Goal: Transaction & Acquisition: Purchase product/service

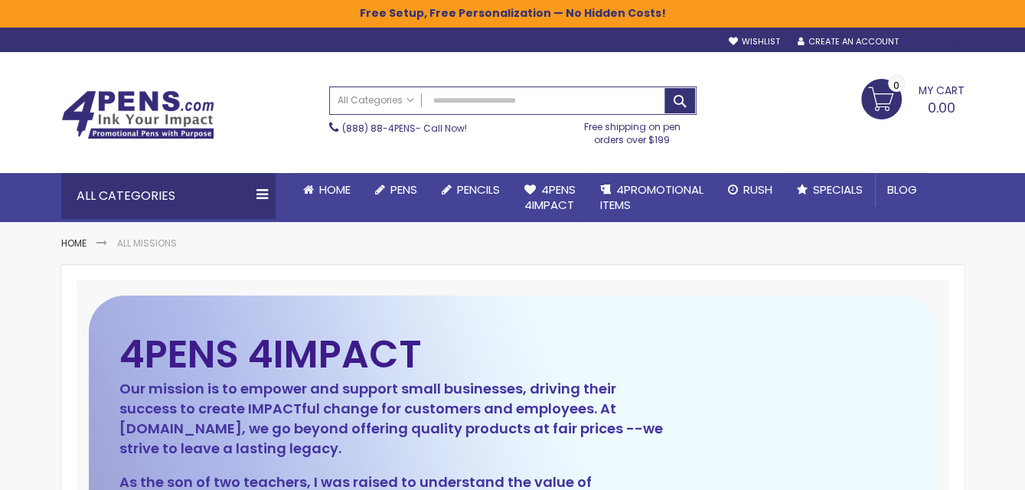
click at [943, 41] on div "Sign In" at bounding box center [938, 42] width 51 height 11
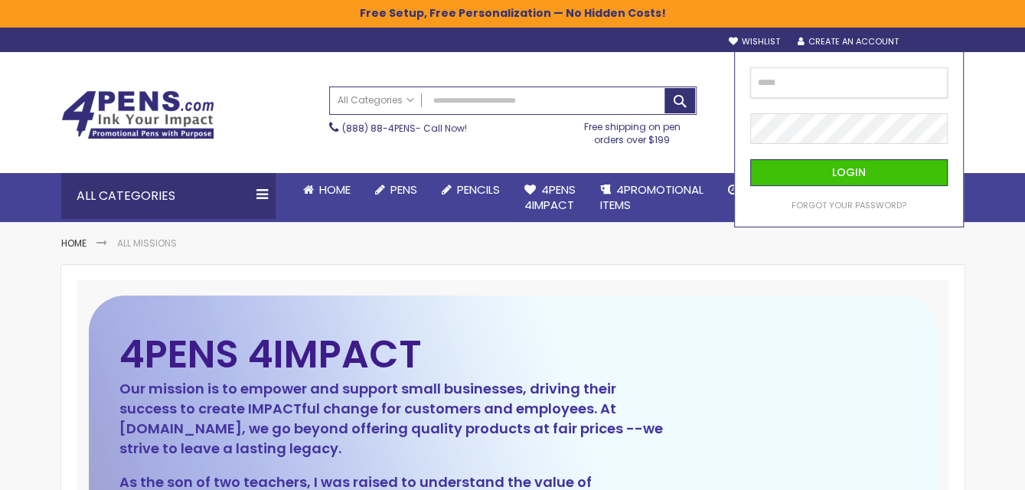
click at [775, 80] on input "email" at bounding box center [849, 82] width 198 height 31
type input "**********"
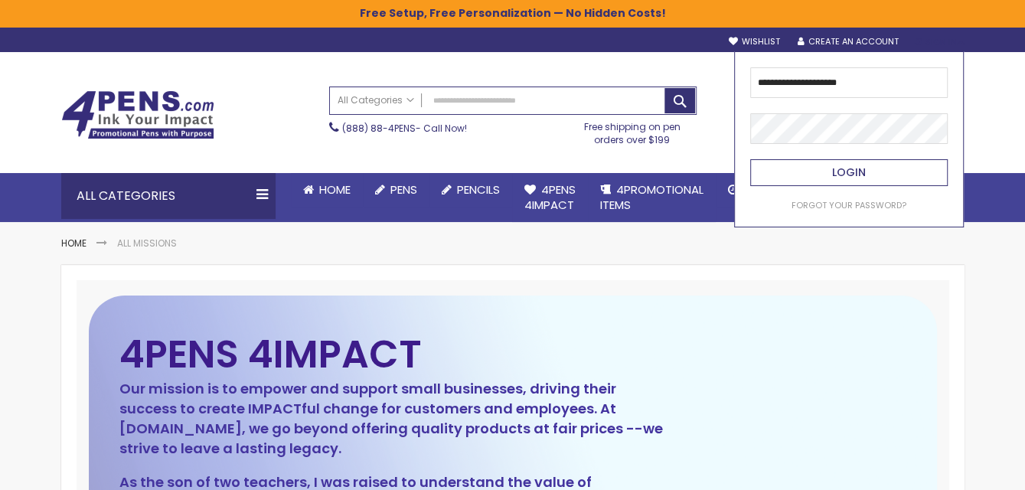
click at [849, 168] on span "Login" at bounding box center [849, 172] width 34 height 15
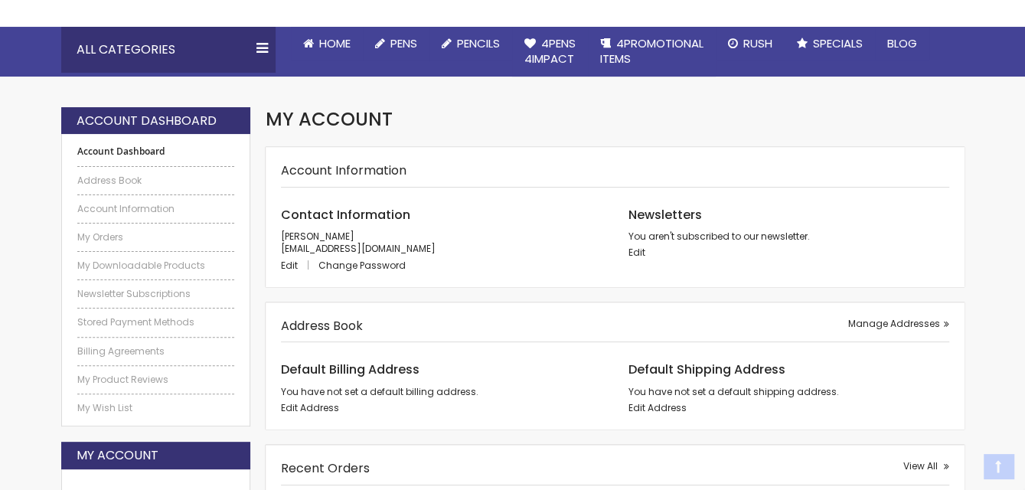
scroll to position [153, 0]
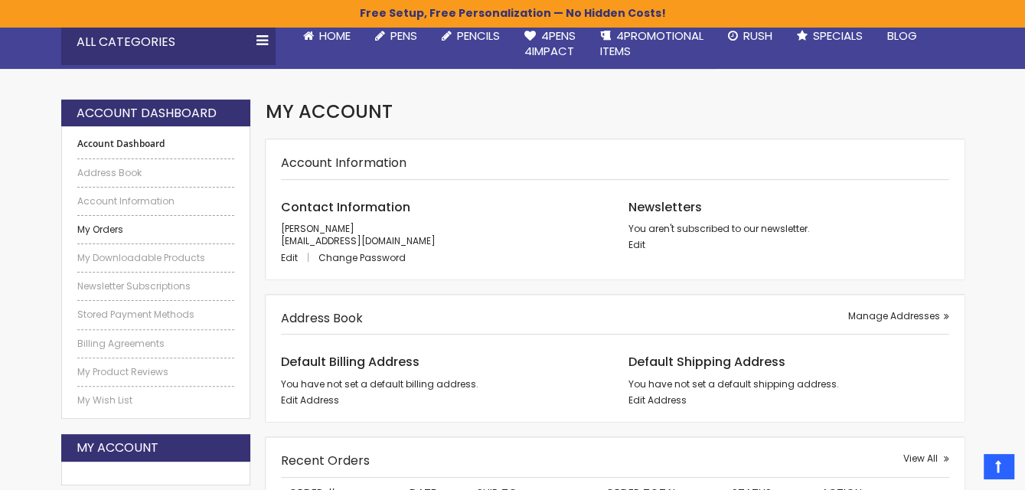
click at [112, 227] on link "My Orders" at bounding box center [156, 230] width 158 height 12
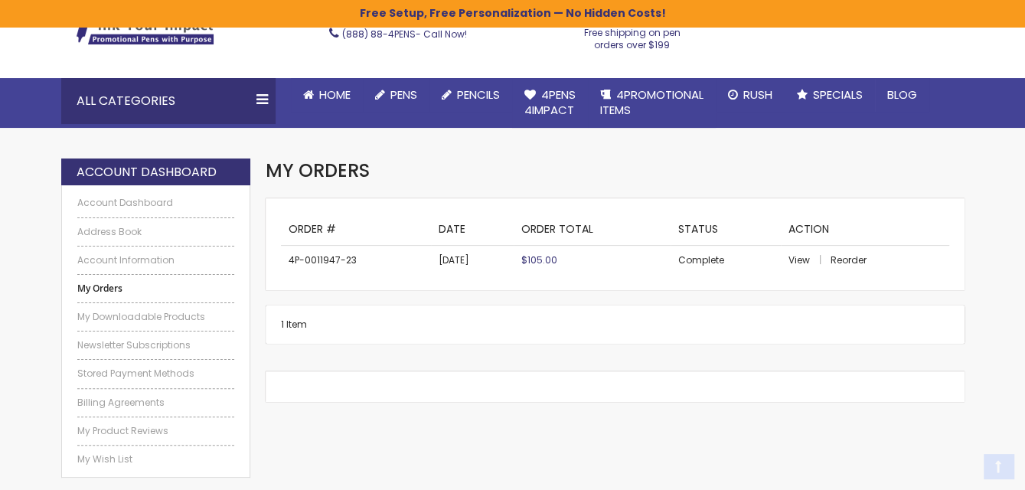
scroll to position [153, 0]
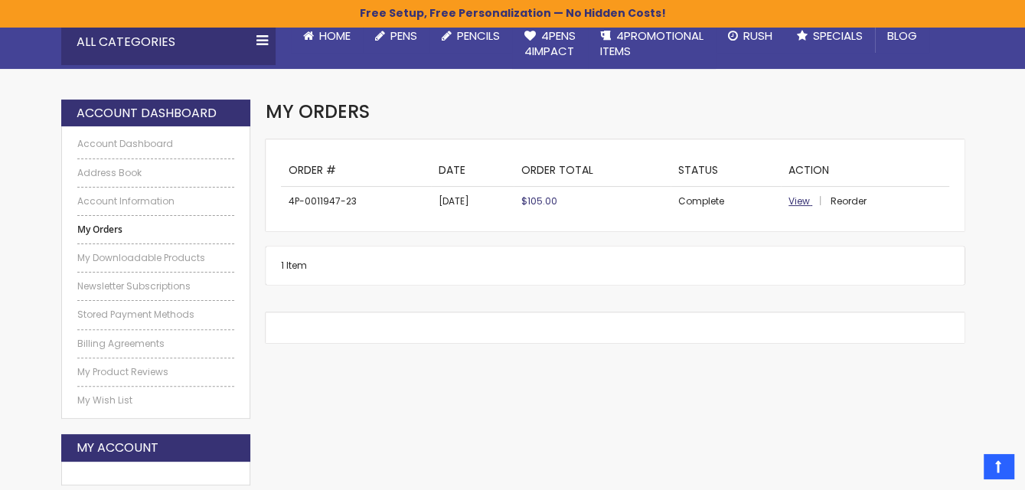
click at [805, 200] on span "View" at bounding box center [798, 200] width 21 height 13
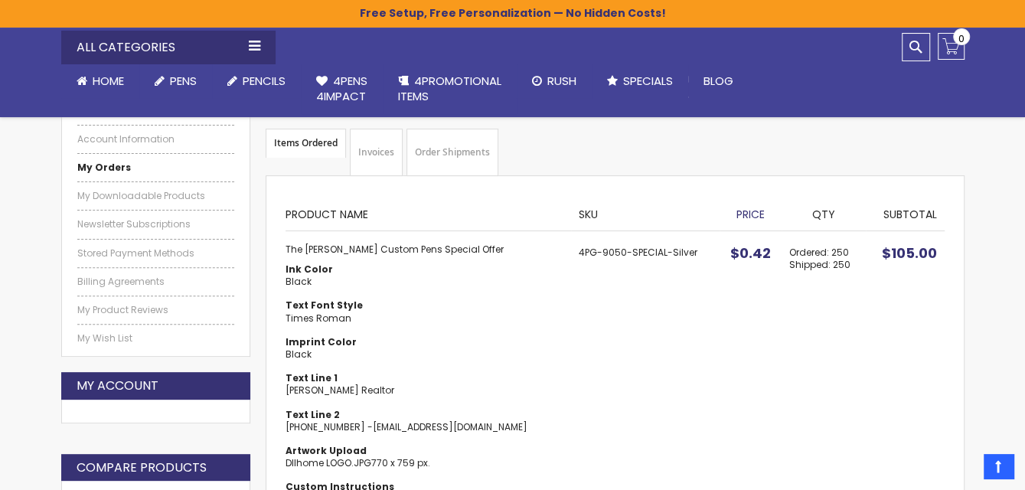
scroll to position [180, 0]
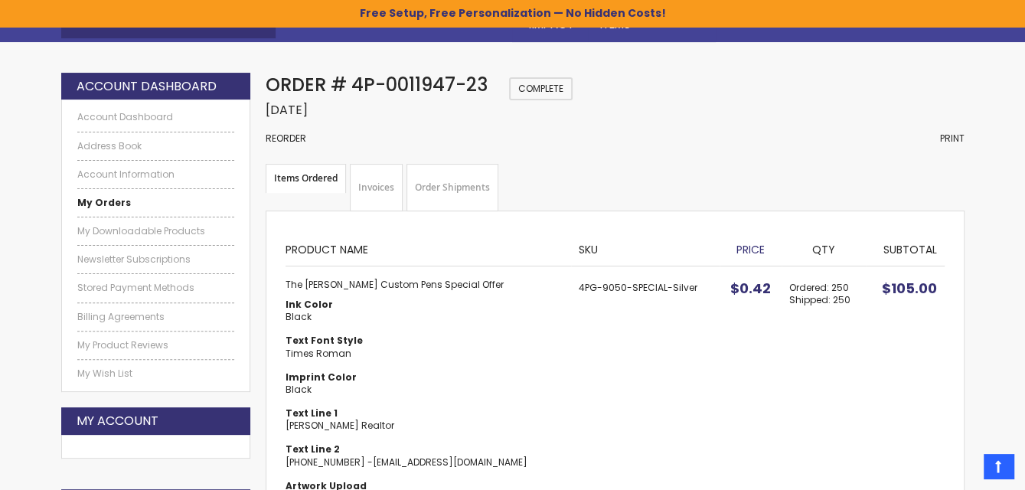
click at [383, 181] on link "Invoices" at bounding box center [376, 187] width 53 height 47
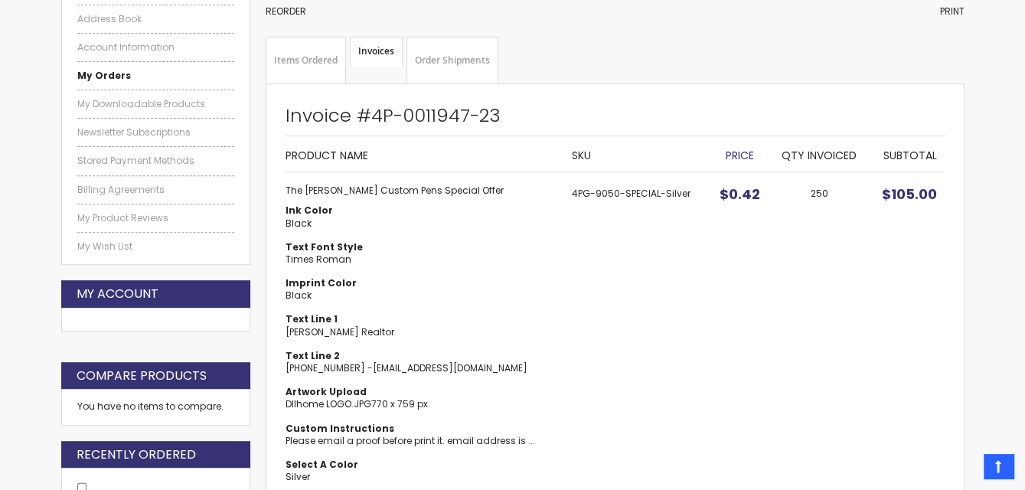
scroll to position [333, 0]
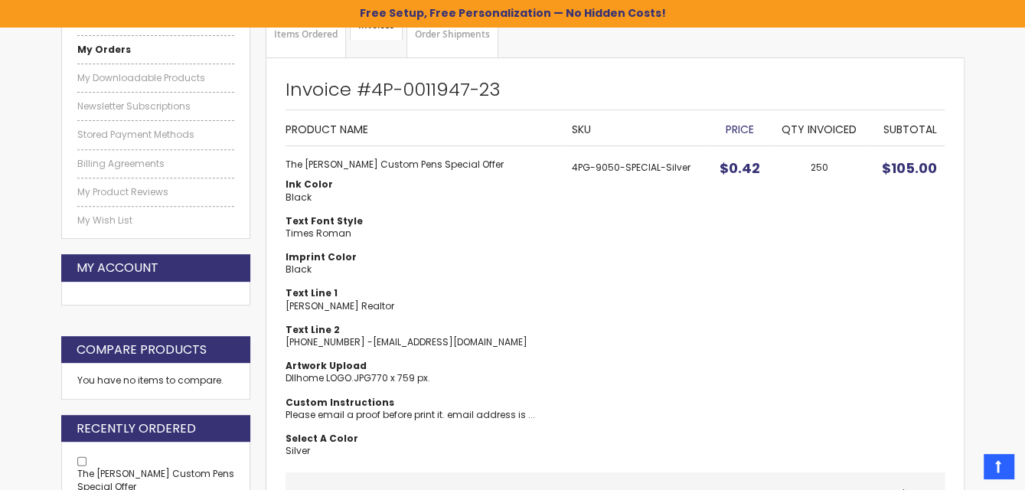
drag, startPoint x: 363, startPoint y: 161, endPoint x: 376, endPoint y: 159, distance: 13.1
click at [368, 161] on strong "The Barton Custom Pens Special Offer" at bounding box center [421, 164] width 271 height 12
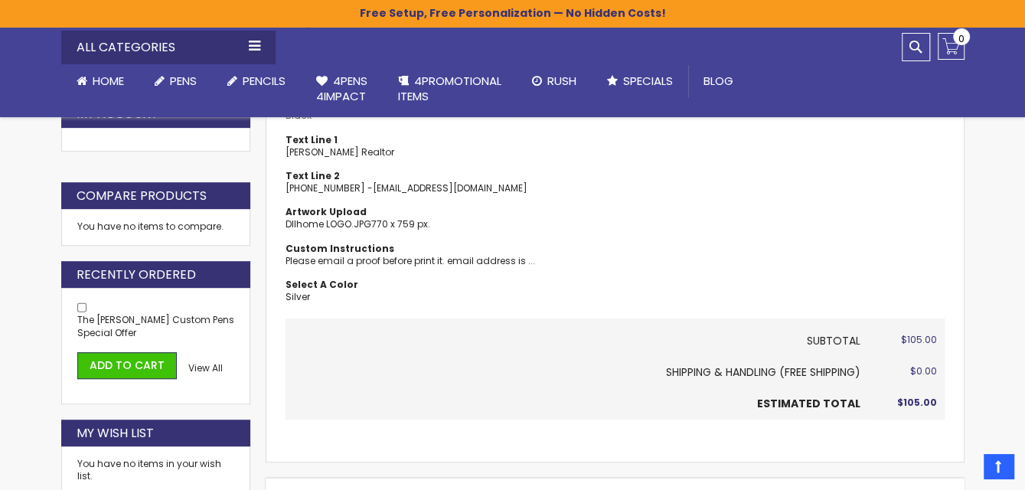
scroll to position [410, 0]
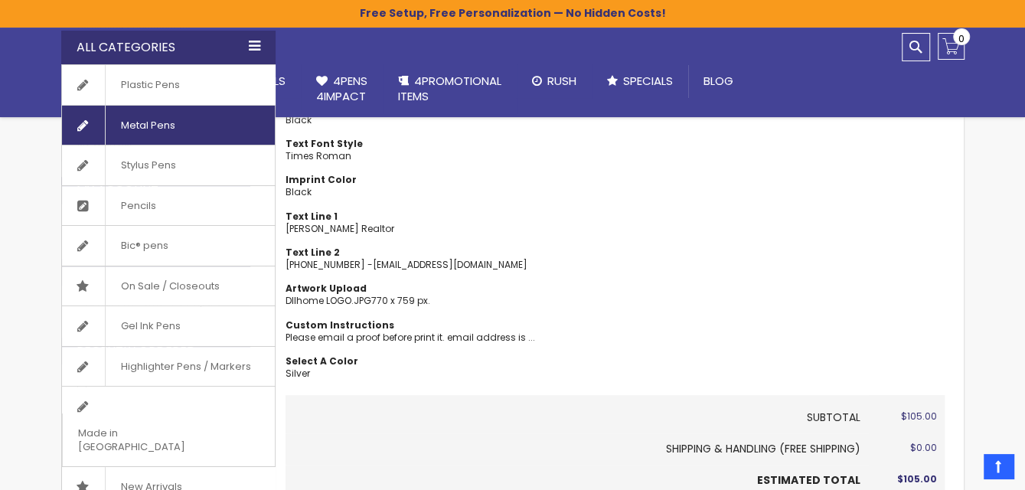
click at [153, 120] on span "Metal Pens" at bounding box center [148, 126] width 86 height 40
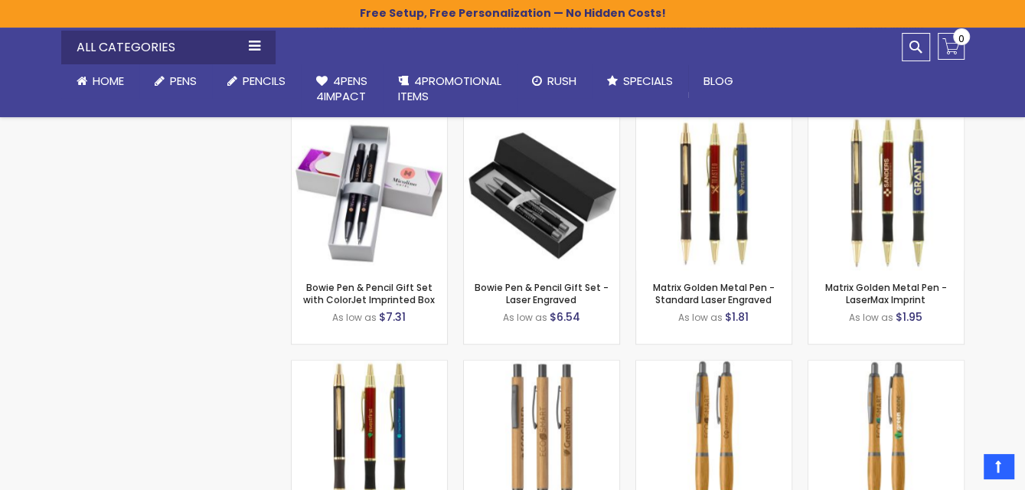
scroll to position [12198, 0]
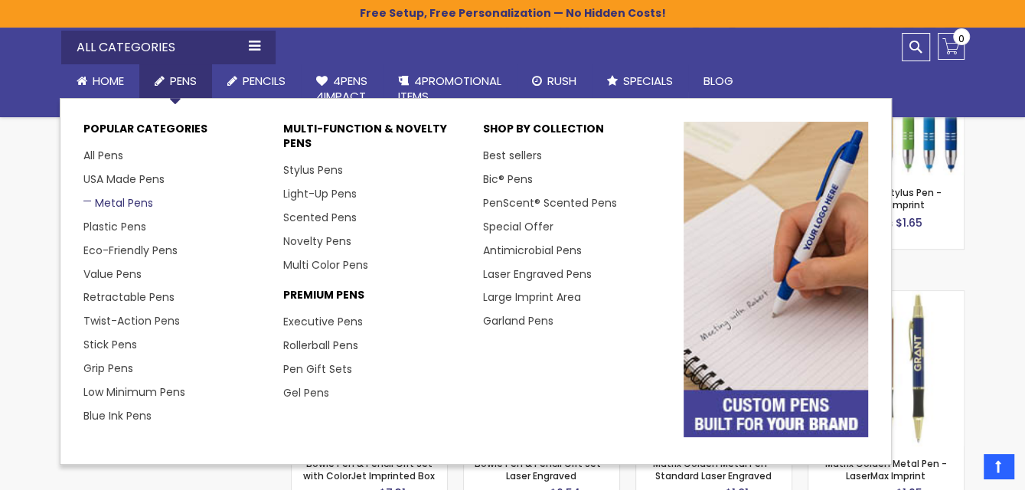
click at [122, 202] on link "Metal Pens" at bounding box center [118, 202] width 70 height 15
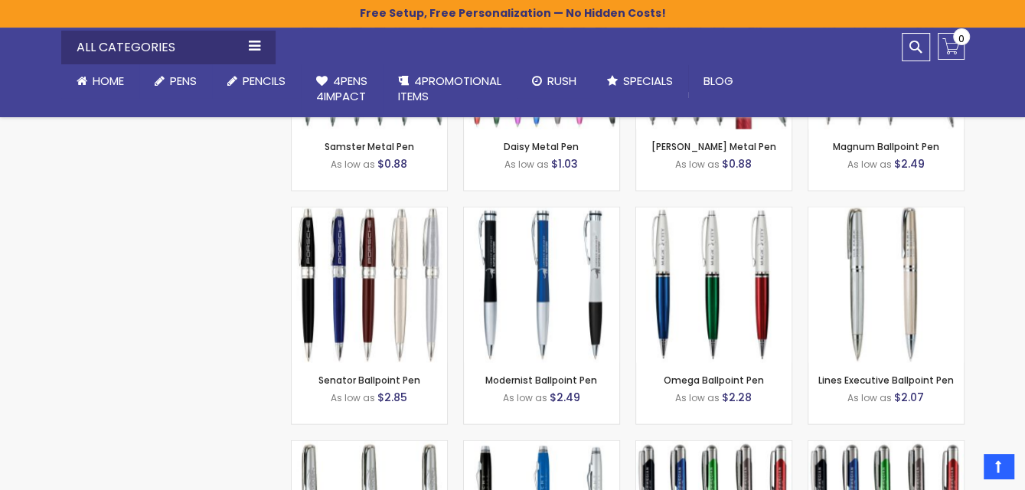
scroll to position [2220, 0]
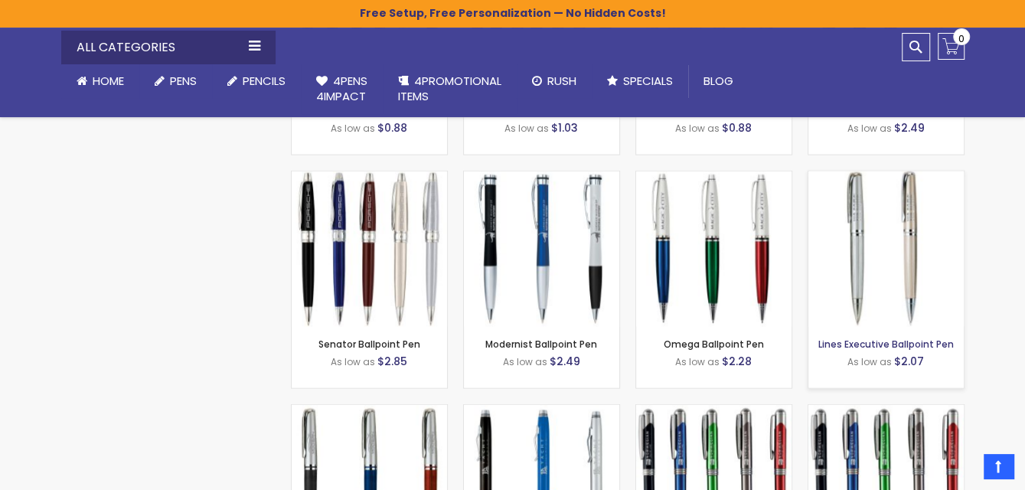
click at [883, 345] on link "Lines Executive Ballpoint Pen" at bounding box center [885, 344] width 135 height 13
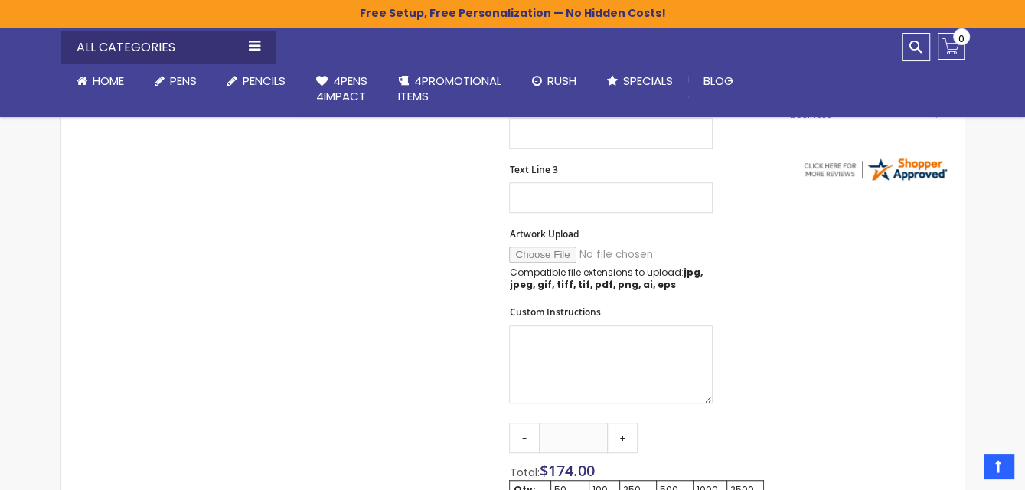
scroll to position [639, 0]
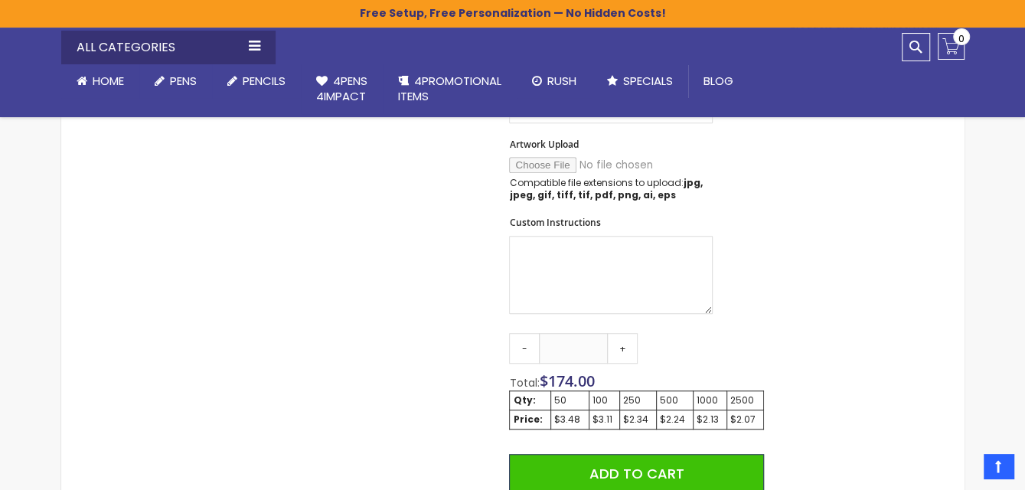
click at [663, 396] on div "500" at bounding box center [675, 400] width 30 height 12
click at [670, 415] on div "$2.24" at bounding box center [675, 419] width 30 height 12
click at [625, 343] on link "+" at bounding box center [622, 348] width 31 height 31
click at [625, 344] on link "+" at bounding box center [622, 348] width 31 height 31
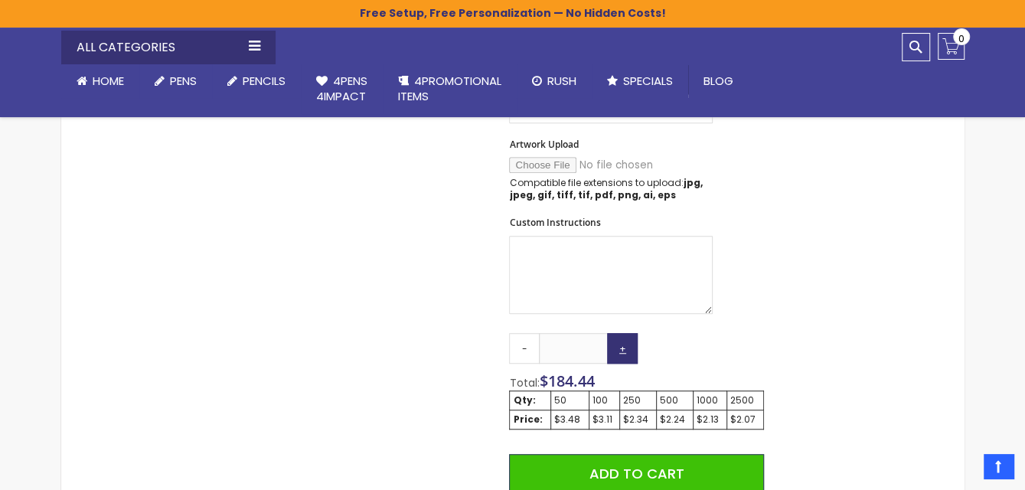
click at [625, 344] on link "+" at bounding box center [622, 348] width 31 height 31
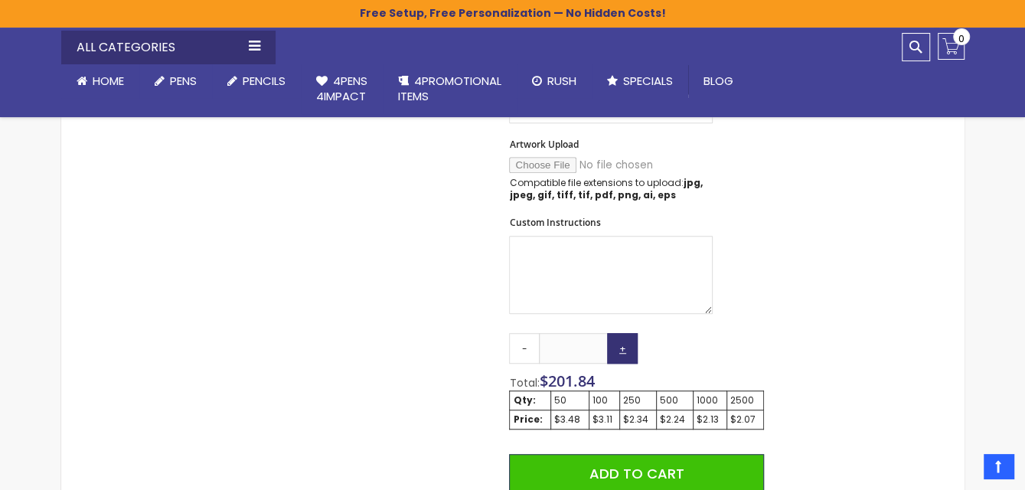
click at [625, 344] on link "+" at bounding box center [622, 348] width 31 height 31
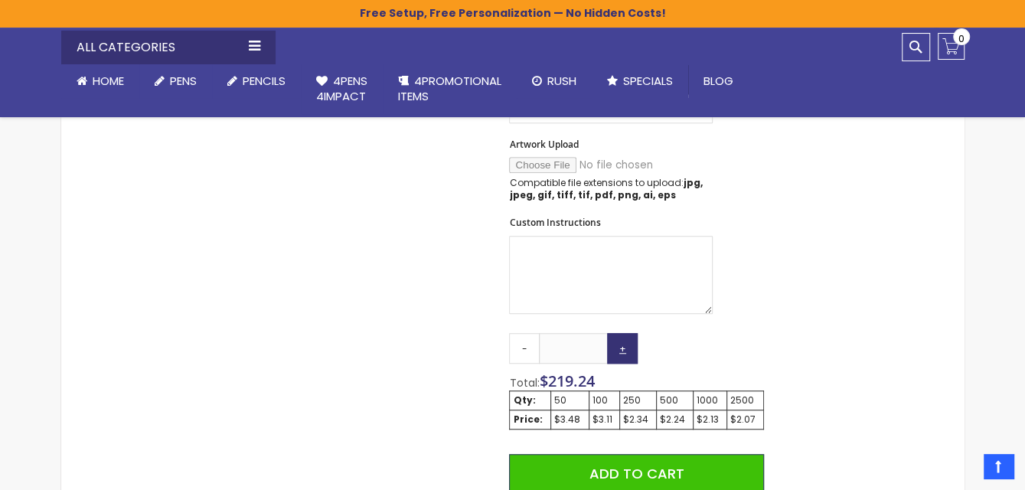
click at [625, 344] on link "+" at bounding box center [622, 348] width 31 height 31
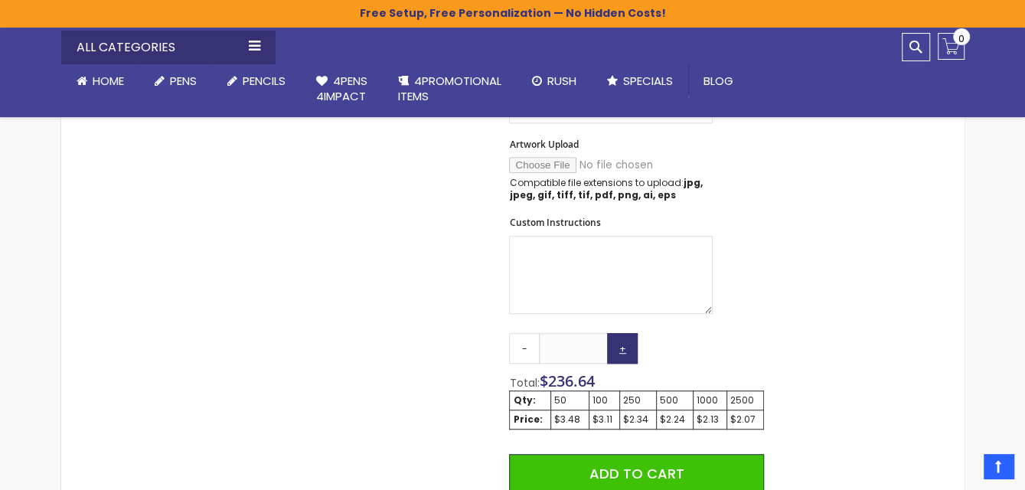
click at [625, 344] on link "+" at bounding box center [622, 348] width 31 height 31
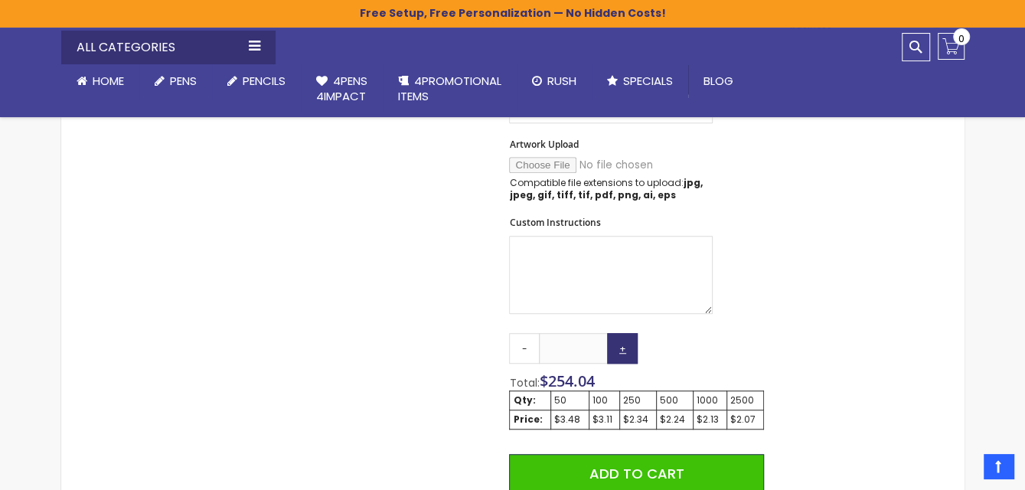
click at [625, 344] on link "+" at bounding box center [622, 348] width 31 height 31
drag, startPoint x: 566, startPoint y: 344, endPoint x: 605, endPoint y: 344, distance: 39.0
click at [605, 344] on input "**" at bounding box center [573, 348] width 69 height 31
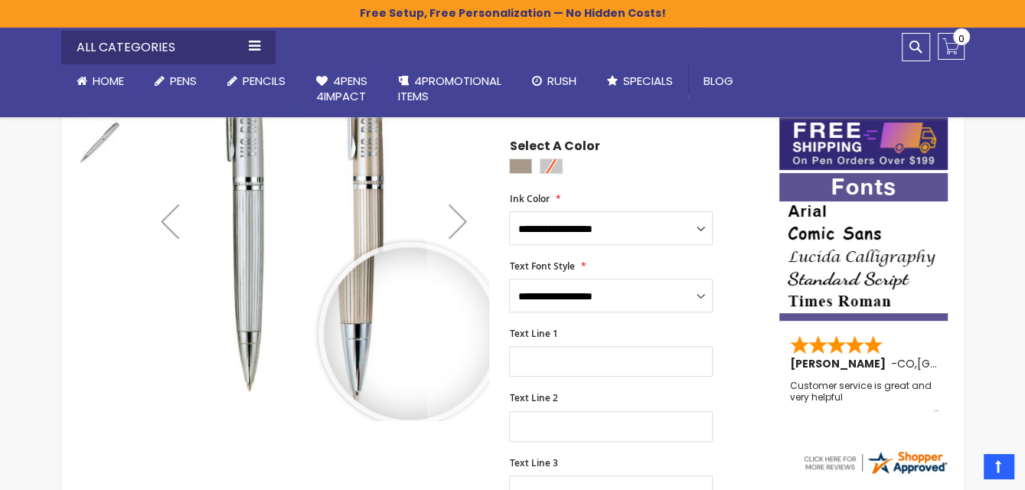
scroll to position [0, 0]
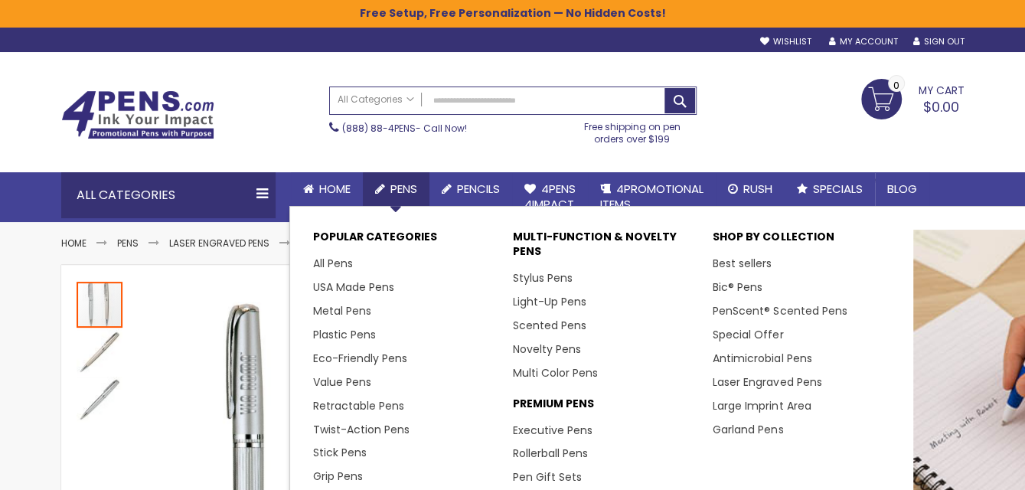
type input "***"
click at [407, 183] on span "Pens" at bounding box center [403, 189] width 27 height 16
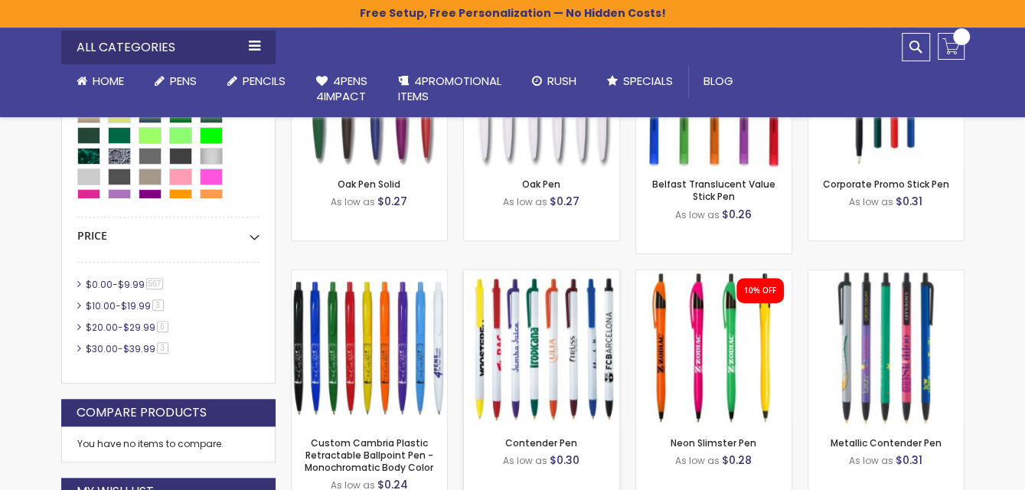
scroll to position [537, 0]
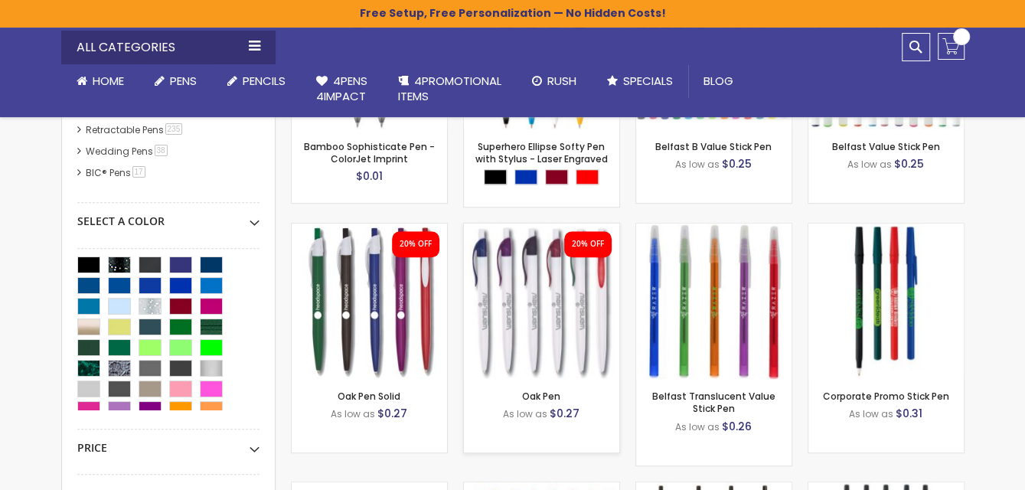
click at [560, 306] on img at bounding box center [541, 301] width 155 height 155
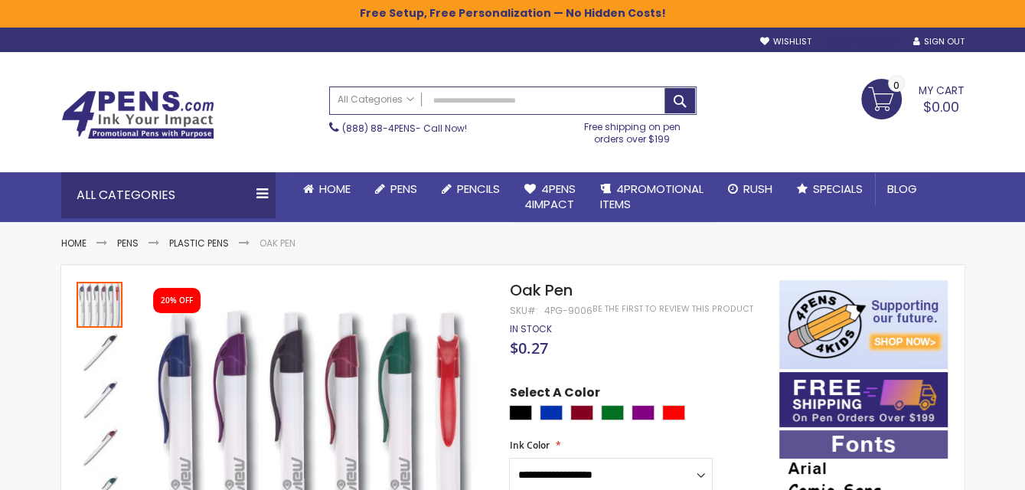
click at [883, 38] on link "My Account" at bounding box center [862, 41] width 69 height 11
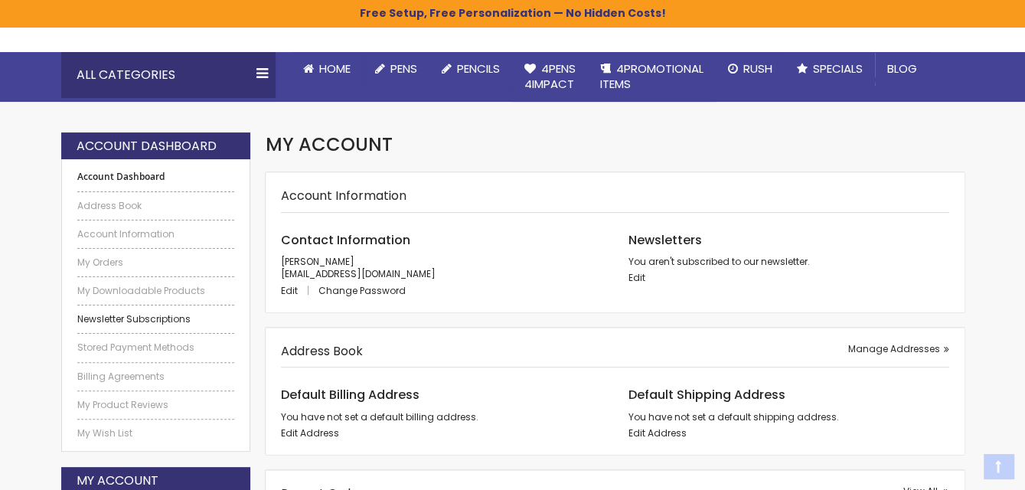
scroll to position [153, 0]
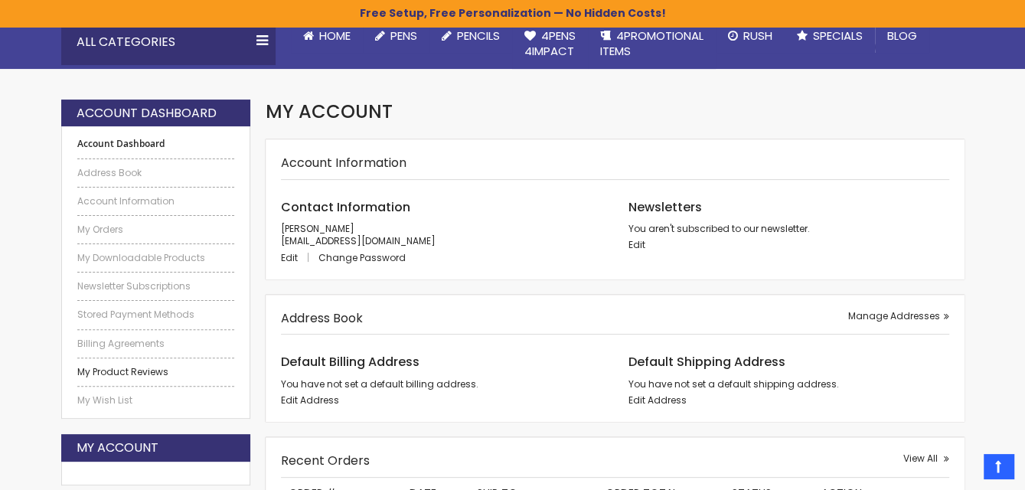
click at [135, 369] on link "My Product Reviews" at bounding box center [156, 372] width 158 height 12
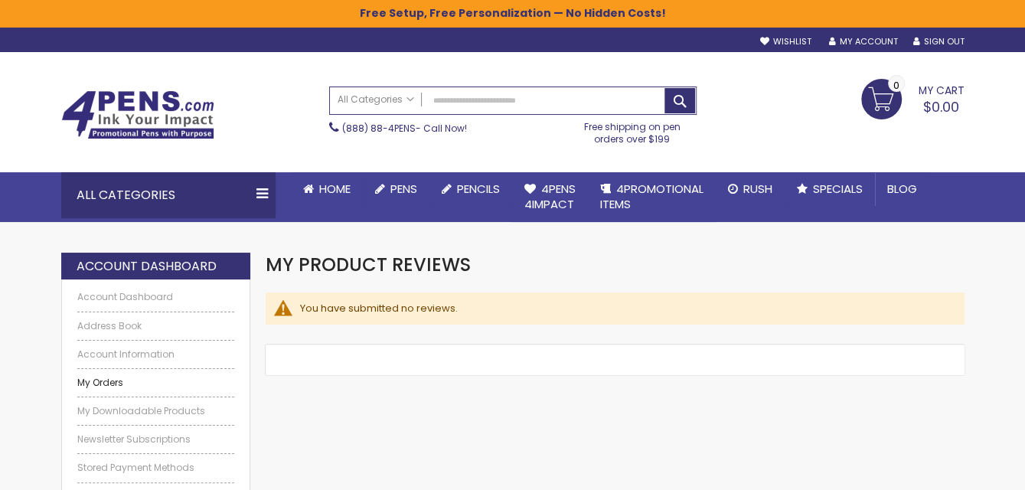
click at [118, 381] on link "My Orders" at bounding box center [156, 383] width 158 height 12
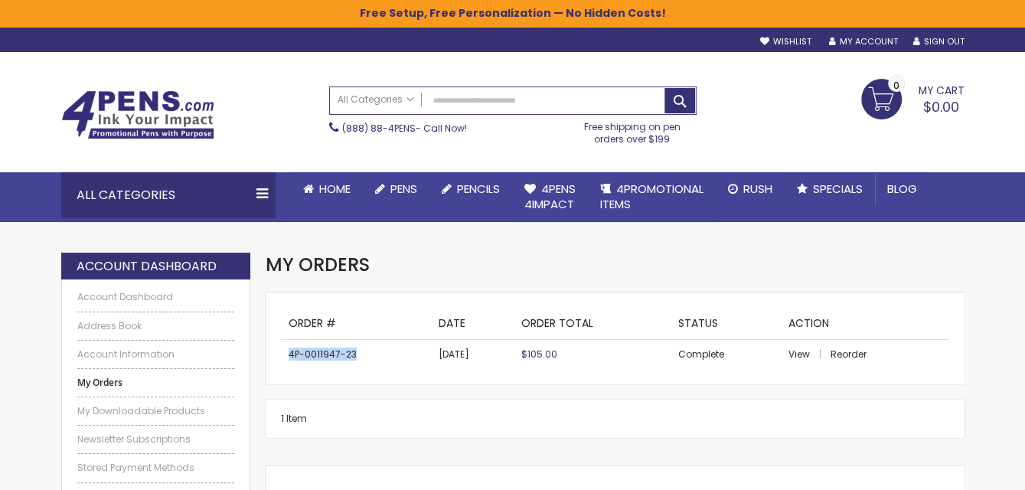
drag, startPoint x: 290, startPoint y: 352, endPoint x: 354, endPoint y: 354, distance: 64.3
click at [354, 354] on td "4P-0011947-23" at bounding box center [356, 355] width 150 height 30
click at [798, 352] on span "View" at bounding box center [798, 354] width 21 height 13
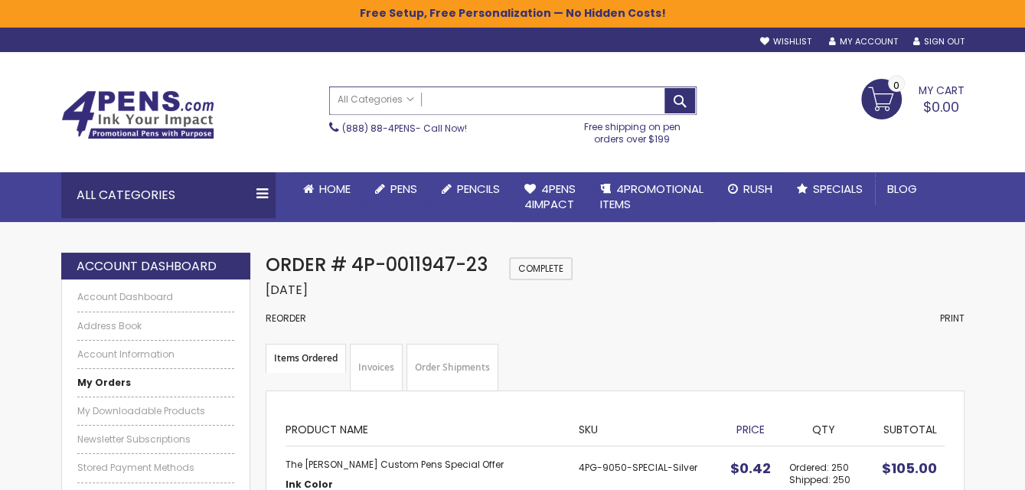
click at [441, 96] on input "Search" at bounding box center [513, 100] width 366 height 27
click at [326, 338] on div "Order # 4P-0011947-23 Complete Order Date: [DATE] Reorder Print" at bounding box center [615, 298] width 698 height 91
click at [456, 99] on input "Search" at bounding box center [513, 100] width 366 height 27
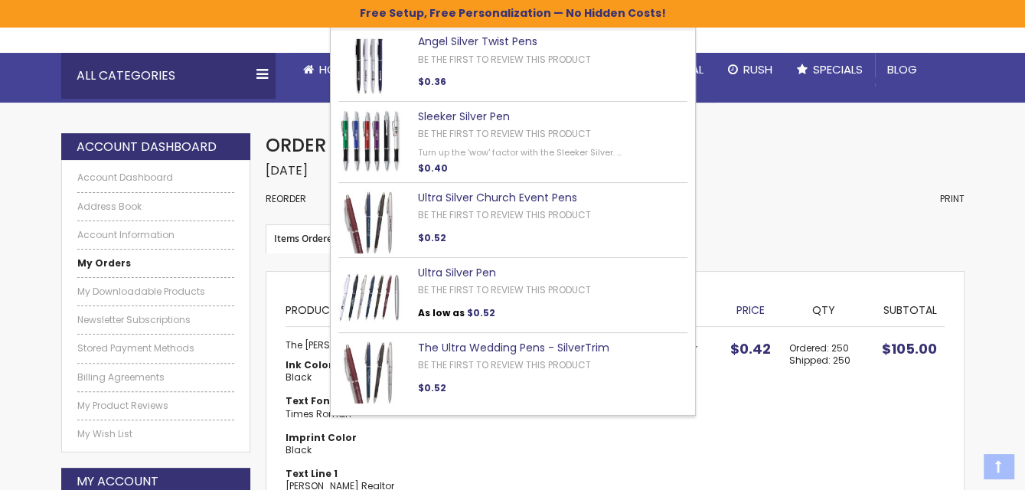
scroll to position [153, 0]
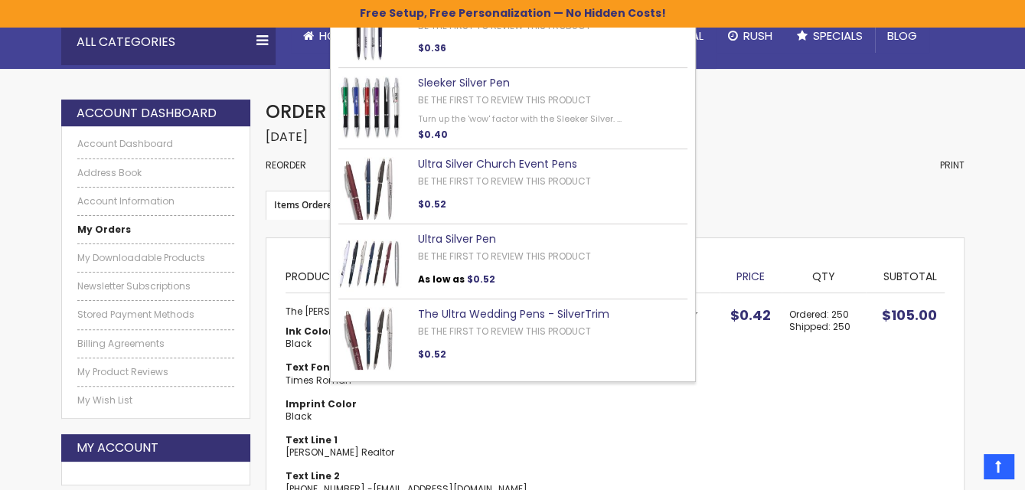
type input "******"
click at [446, 84] on link "Sleeker Silver Pen" at bounding box center [464, 82] width 92 height 15
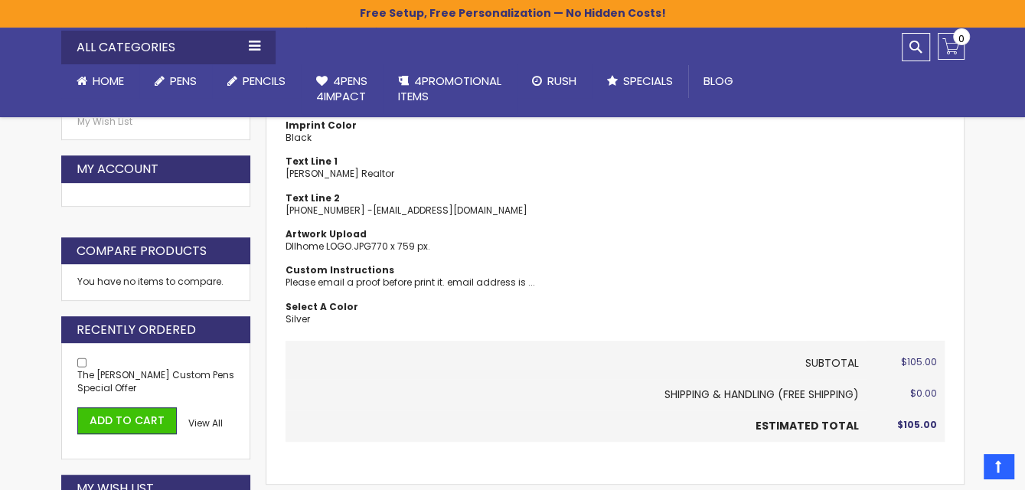
scroll to position [230, 0]
